Goal: Complete application form: Complete application form

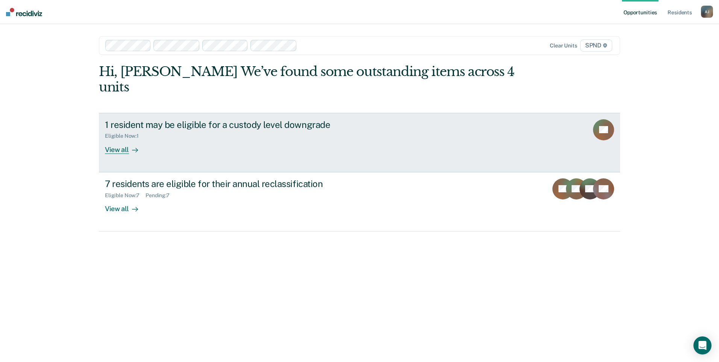
click at [128, 139] on div "View all" at bounding box center [126, 146] width 42 height 15
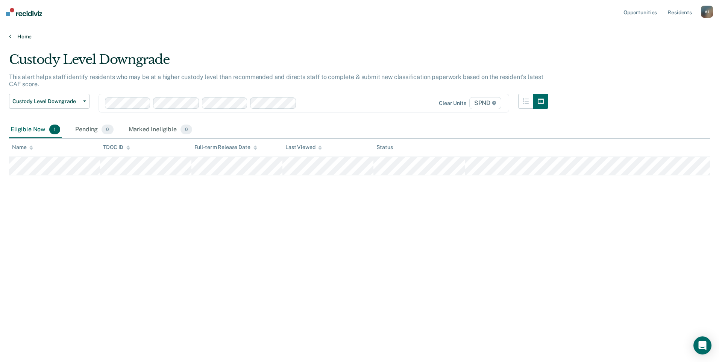
click at [18, 34] on link "Home" at bounding box center [359, 36] width 701 height 7
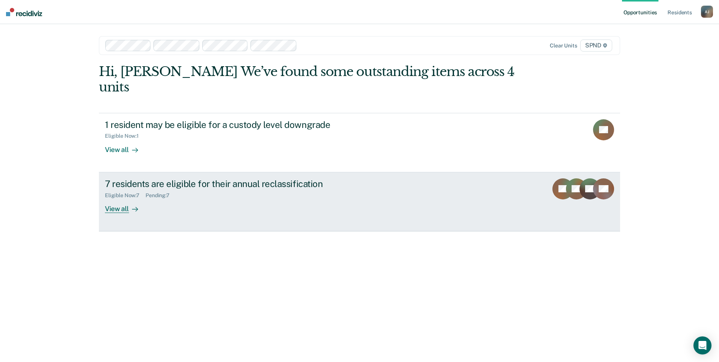
click at [110, 198] on div "View all" at bounding box center [126, 205] width 42 height 15
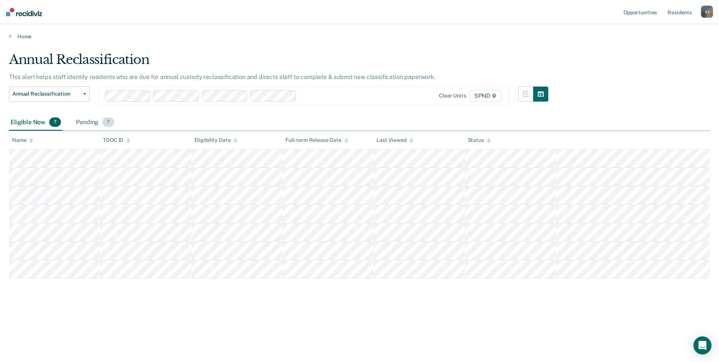
click at [90, 123] on div "Pending 7" at bounding box center [95, 122] width 41 height 17
drag, startPoint x: 33, startPoint y: 129, endPoint x: 29, endPoint y: 126, distance: 5.6
click at [29, 125] on div "Eligible Now 7" at bounding box center [35, 122] width 53 height 17
click at [29, 124] on div "Eligible Now 7" at bounding box center [35, 122] width 53 height 17
click at [12, 35] on link "Home" at bounding box center [359, 36] width 701 height 7
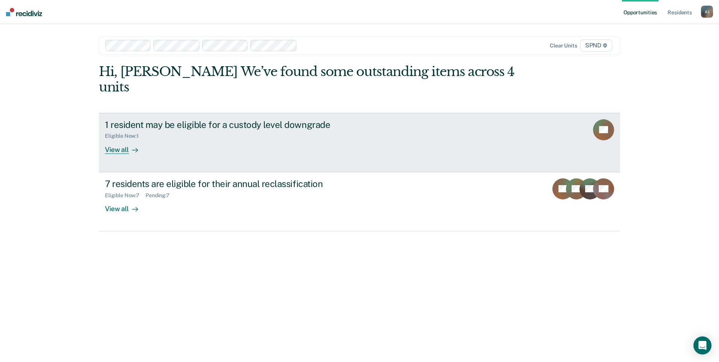
click at [122, 139] on div "View all" at bounding box center [126, 146] width 42 height 15
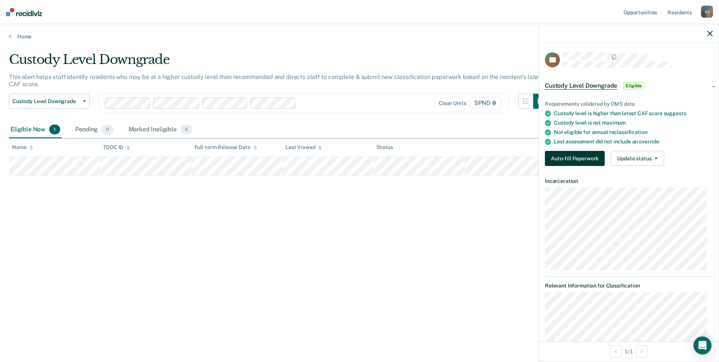
click at [583, 158] on button "Auto-fill Paperwork" at bounding box center [575, 158] width 60 height 15
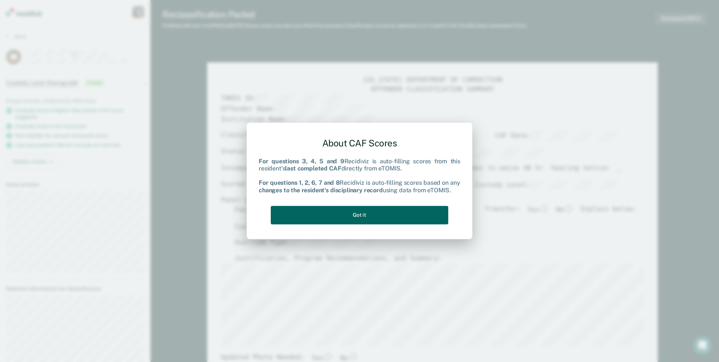
click at [383, 211] on button "Got it" at bounding box center [360, 215] width 178 height 18
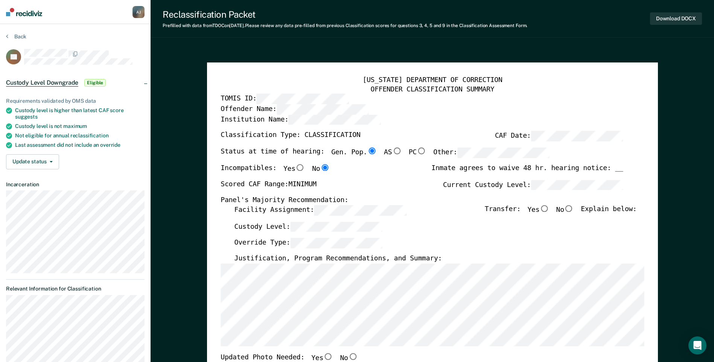
click at [574, 210] on input "No" at bounding box center [569, 208] width 10 height 7
type textarea "x"
radio input "true"
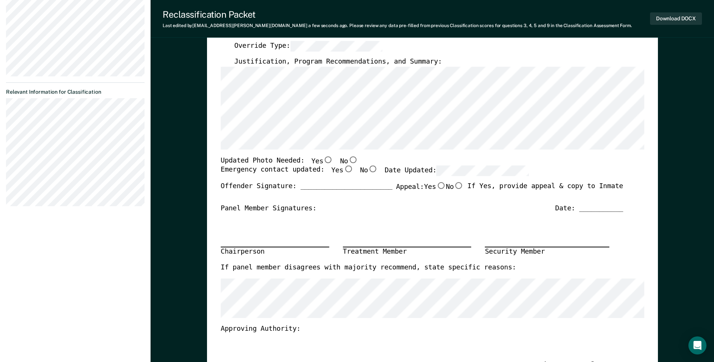
scroll to position [226, 0]
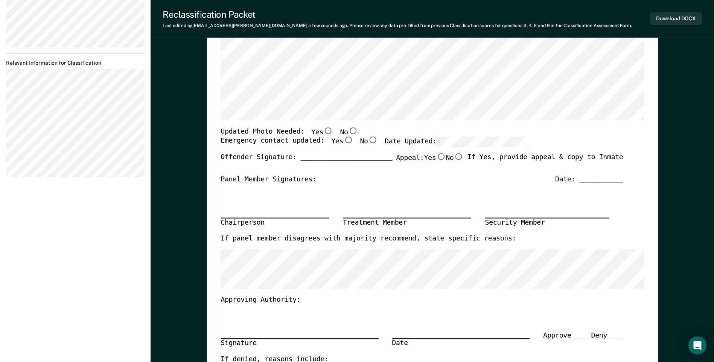
click at [348, 131] on input "No" at bounding box center [353, 130] width 10 height 7
type textarea "x"
radio input "true"
click at [343, 138] on input "Yes" at bounding box center [348, 140] width 10 height 7
type textarea "x"
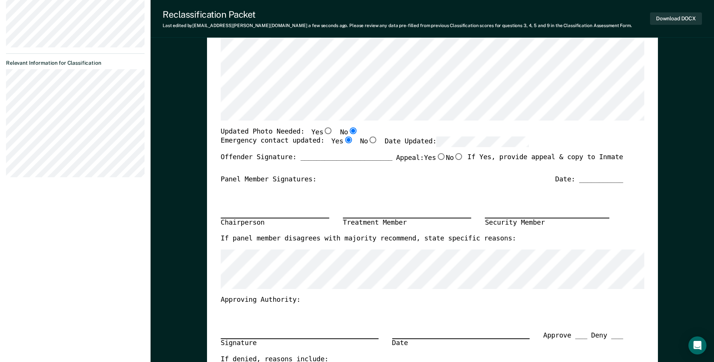
radio input "true"
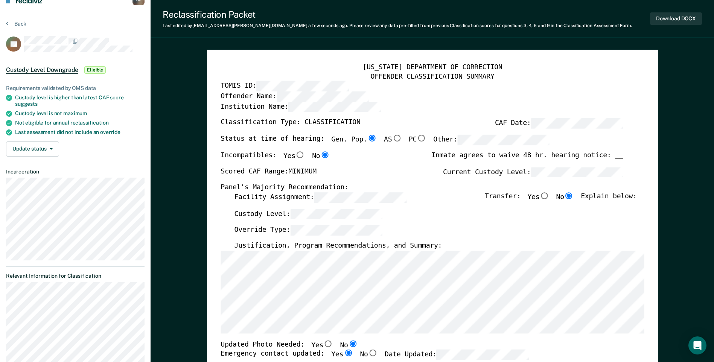
scroll to position [0, 0]
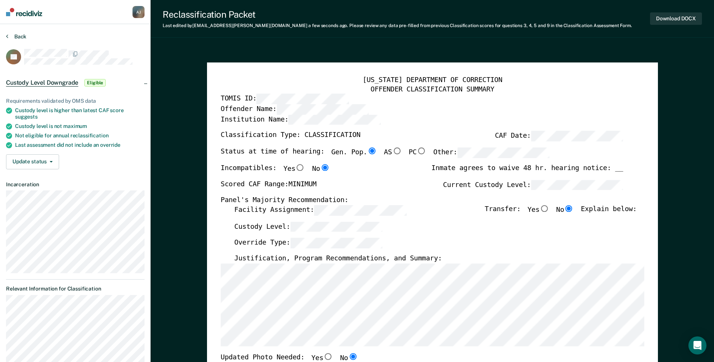
click at [22, 36] on button "Back" at bounding box center [16, 36] width 20 height 7
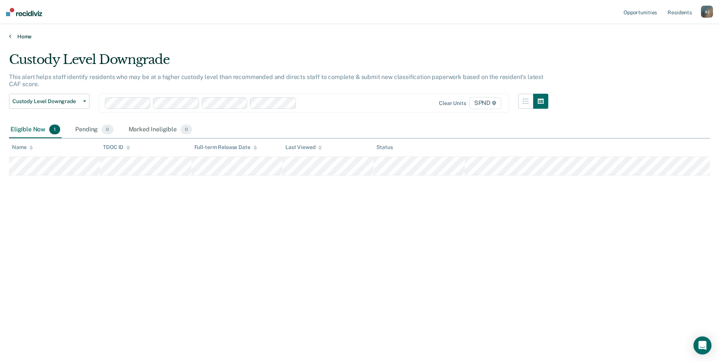
click at [29, 35] on link "Home" at bounding box center [359, 36] width 701 height 7
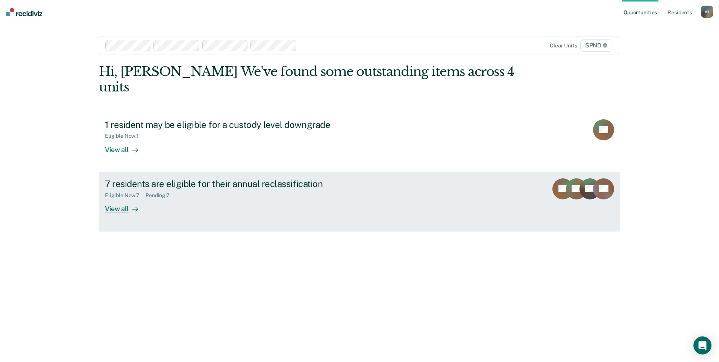
click at [129, 204] on div at bounding box center [133, 208] width 9 height 9
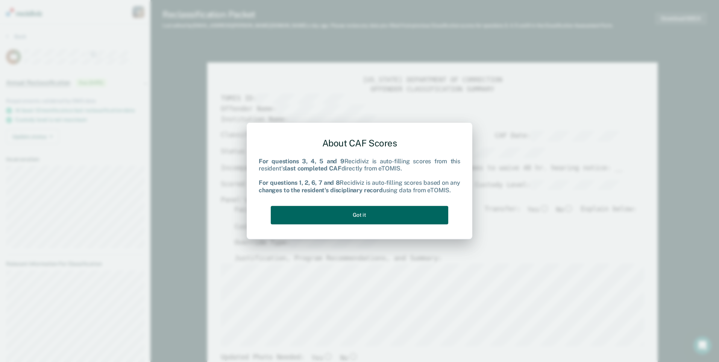
click at [369, 208] on button "Got it" at bounding box center [360, 215] width 178 height 18
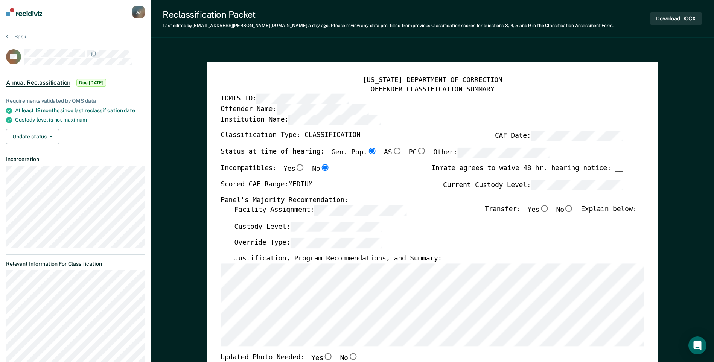
click at [571, 207] on input "No" at bounding box center [569, 208] width 10 height 7
type textarea "x"
radio input "true"
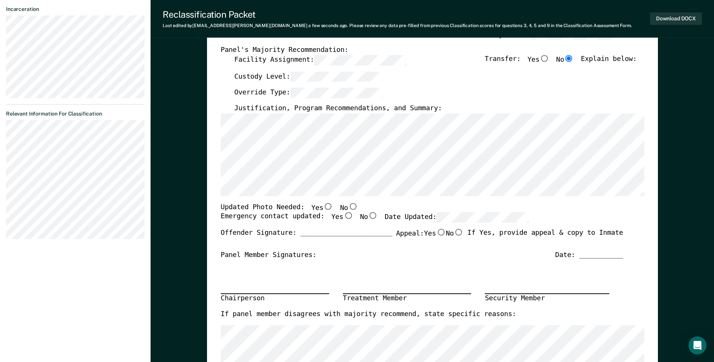
scroll to position [151, 0]
click at [348, 205] on input "No" at bounding box center [353, 205] width 10 height 7
type textarea "x"
radio input "true"
click at [343, 215] on input "Yes" at bounding box center [348, 215] width 10 height 7
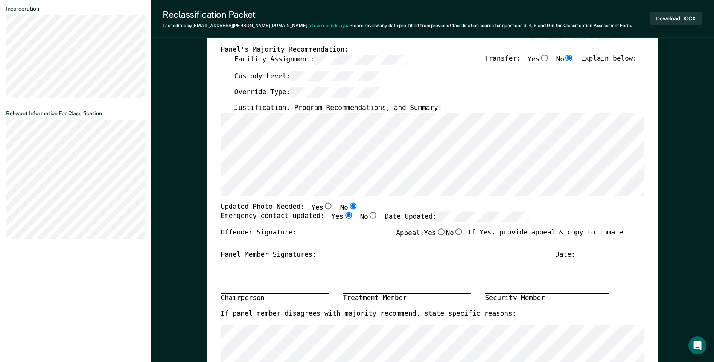
type textarea "x"
radio input "true"
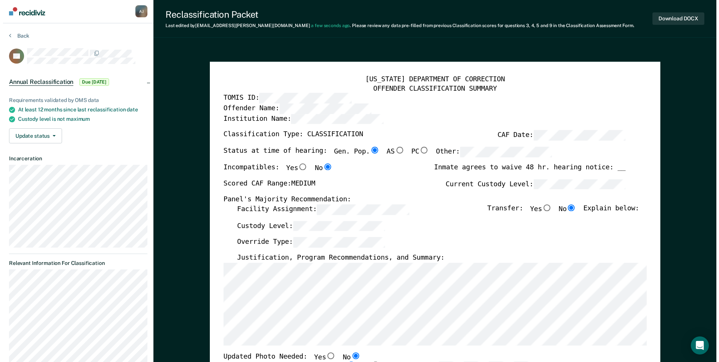
scroll to position [0, 0]
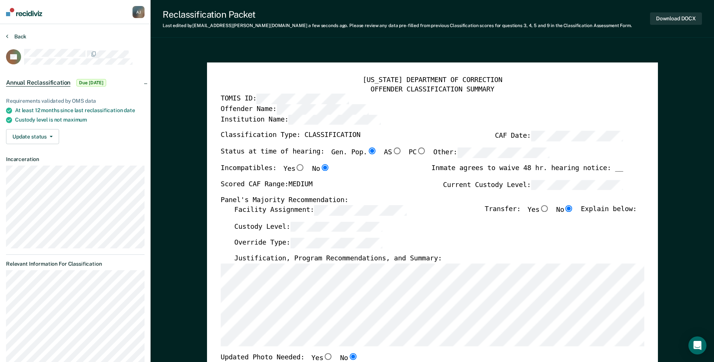
click at [18, 36] on button "Back" at bounding box center [16, 36] width 20 height 7
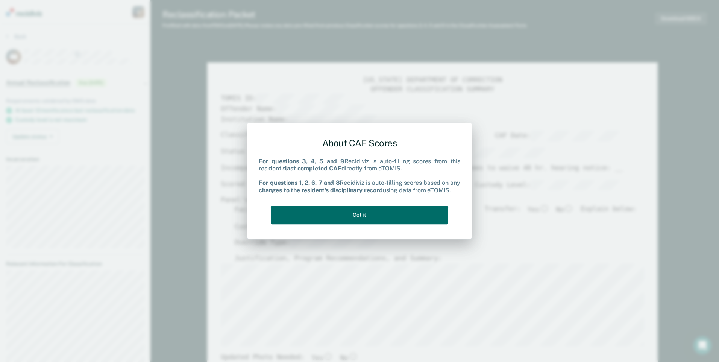
type textarea "x"
